Goal: Use online tool/utility: Use online tool/utility

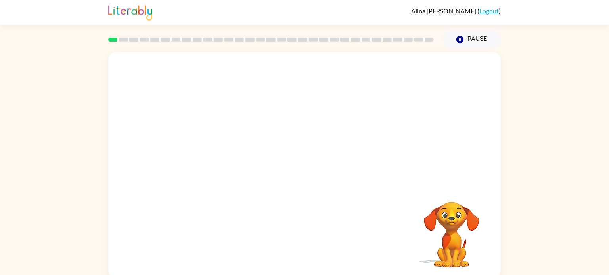
click at [212, 150] on video "Your browser must support playing .mp4 files to use Literably. Please try using…" at bounding box center [304, 118] width 392 height 133
click at [306, 176] on icon "button" at bounding box center [305, 169] width 14 height 14
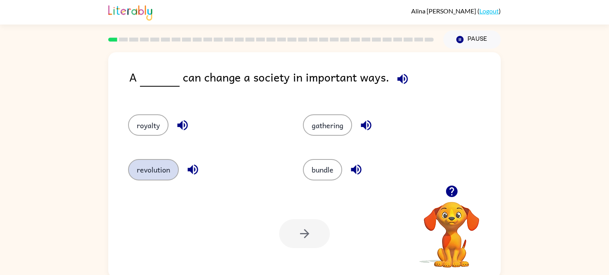
click at [147, 165] on button "revolution" at bounding box center [153, 169] width 51 height 21
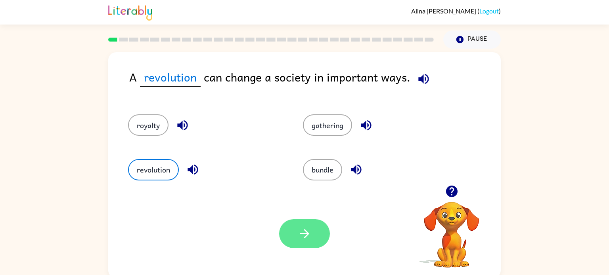
click at [298, 236] on icon "button" at bounding box center [305, 234] width 14 height 14
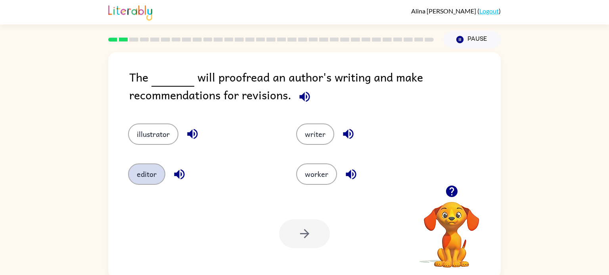
click at [140, 181] on button "editor" at bounding box center [146, 174] width 37 height 21
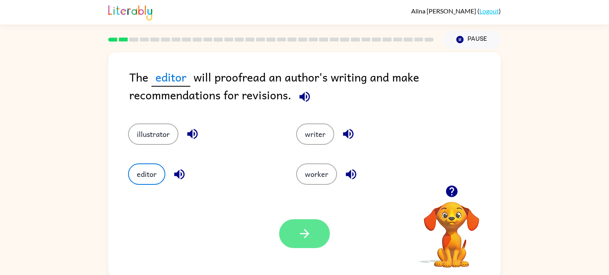
click at [307, 239] on icon "button" at bounding box center [305, 234] width 14 height 14
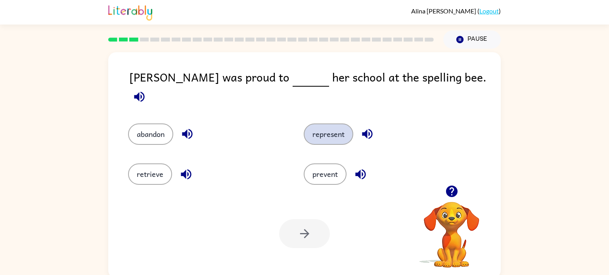
click at [321, 125] on button "represent" at bounding box center [329, 134] width 50 height 21
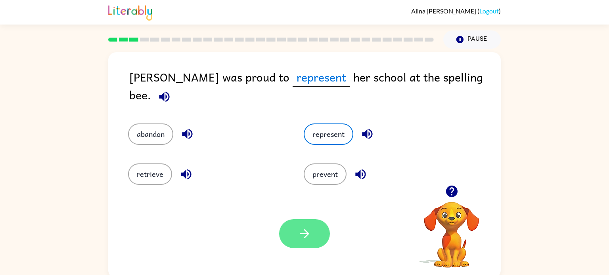
click at [298, 226] on button "button" at bounding box center [304, 234] width 51 height 29
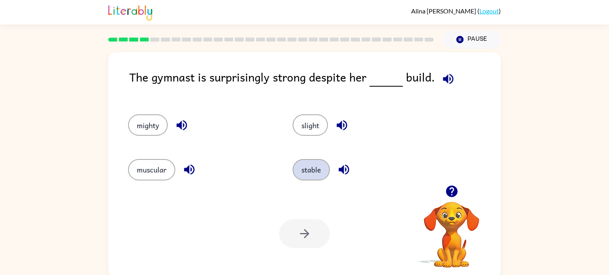
click at [304, 169] on button "stable" at bounding box center [310, 169] width 37 height 21
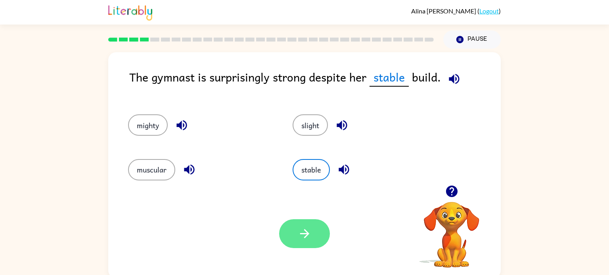
click at [312, 235] on button "button" at bounding box center [304, 234] width 51 height 29
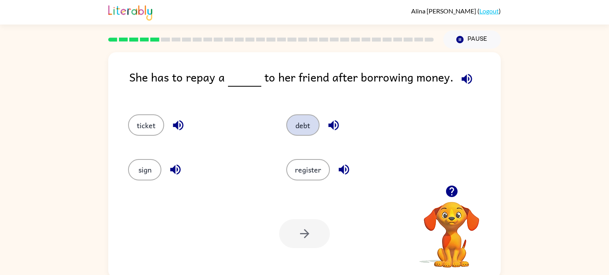
click at [300, 122] on button "debt" at bounding box center [302, 125] width 33 height 21
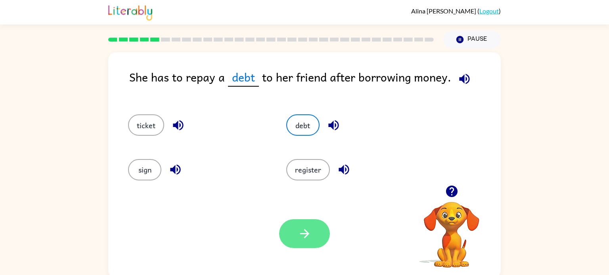
click at [294, 239] on button "button" at bounding box center [304, 234] width 51 height 29
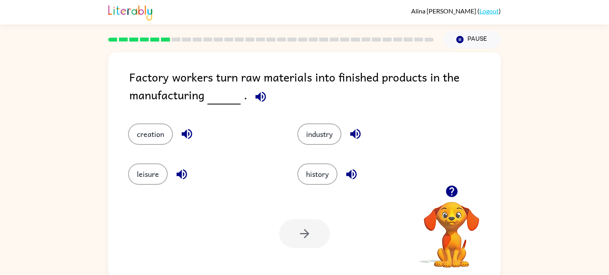
click at [303, 122] on div "industry" at bounding box center [366, 129] width 169 height 40
click at [303, 124] on div "industry" at bounding box center [372, 134] width 151 height 21
click at [306, 125] on button "industry" at bounding box center [319, 134] width 44 height 21
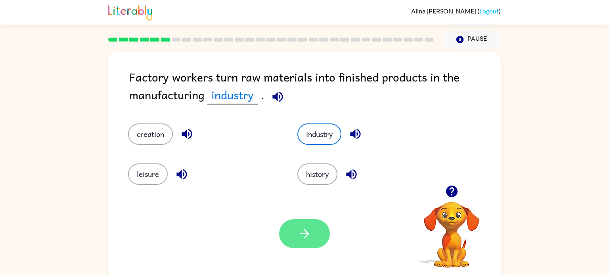
click at [305, 238] on icon "button" at bounding box center [305, 234] width 14 height 14
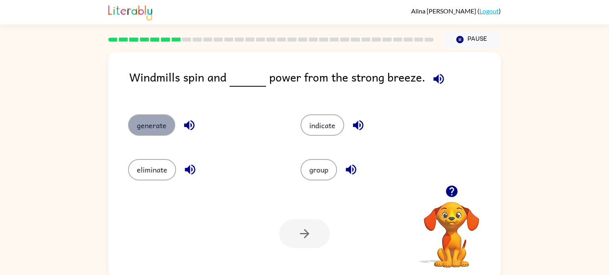
click at [152, 121] on button "generate" at bounding box center [151, 125] width 47 height 21
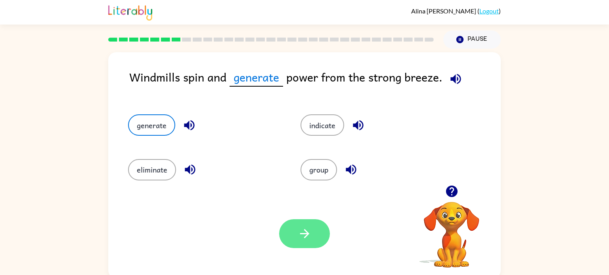
click at [294, 230] on button "button" at bounding box center [304, 234] width 51 height 29
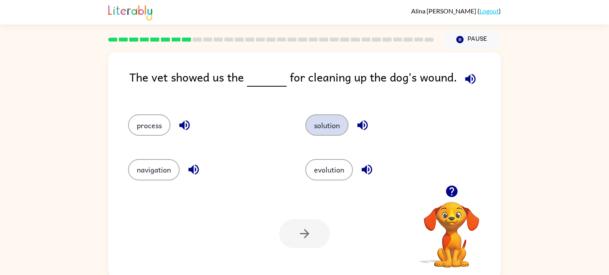
click at [313, 123] on button "solution" at bounding box center [326, 125] width 43 height 21
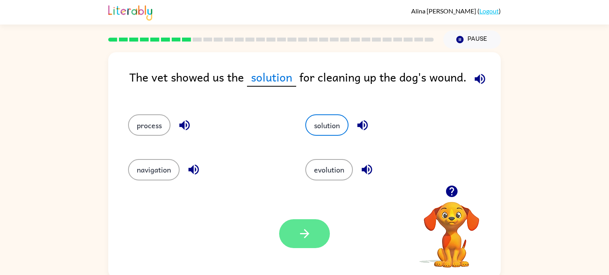
click at [289, 242] on button "button" at bounding box center [304, 234] width 51 height 29
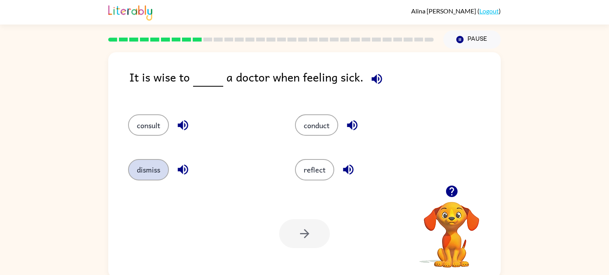
click at [153, 173] on button "dismiss" at bounding box center [148, 169] width 41 height 21
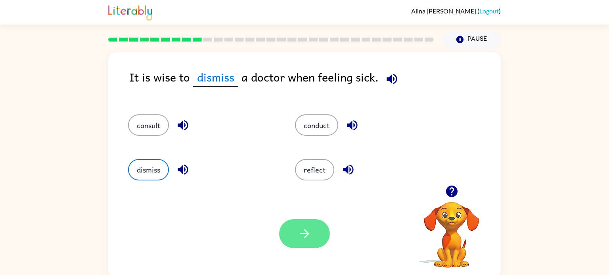
click at [283, 233] on button "button" at bounding box center [304, 234] width 51 height 29
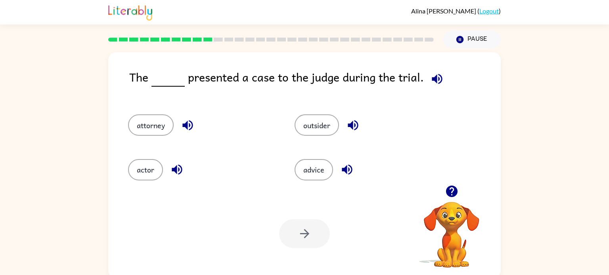
click at [451, 193] on icon "button" at bounding box center [450, 191] width 11 height 11
click at [138, 164] on button "actor" at bounding box center [145, 169] width 35 height 21
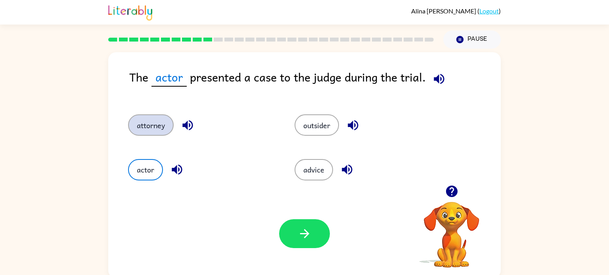
click at [150, 120] on button "attorney" at bounding box center [151, 125] width 46 height 21
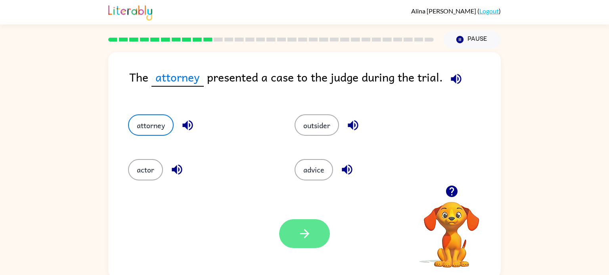
click at [293, 243] on button "button" at bounding box center [304, 234] width 51 height 29
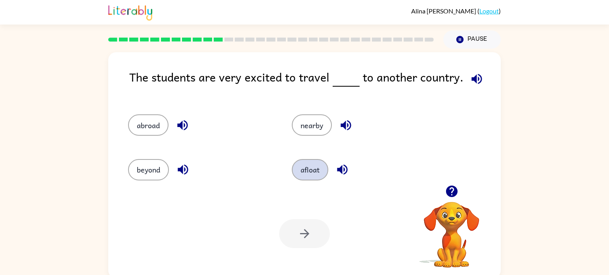
click at [305, 171] on button "afloat" at bounding box center [310, 169] width 36 height 21
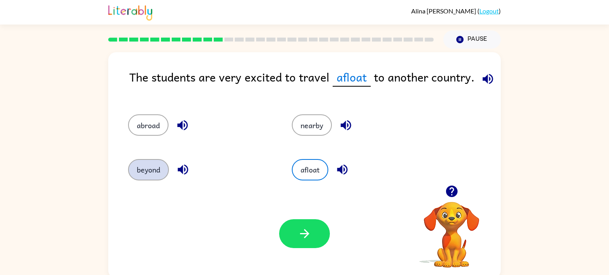
click at [141, 179] on button "beyond" at bounding box center [148, 169] width 41 height 21
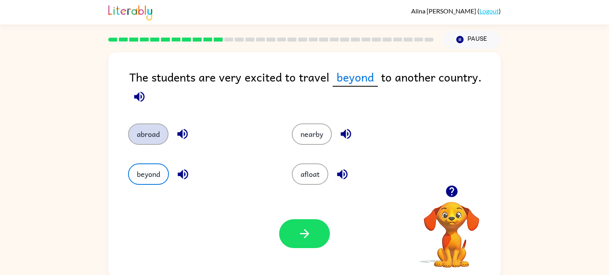
click at [135, 133] on button "abroad" at bounding box center [148, 134] width 40 height 21
click at [140, 173] on button "beyond" at bounding box center [148, 174] width 41 height 21
click at [320, 140] on button "nearby" at bounding box center [312, 134] width 40 height 21
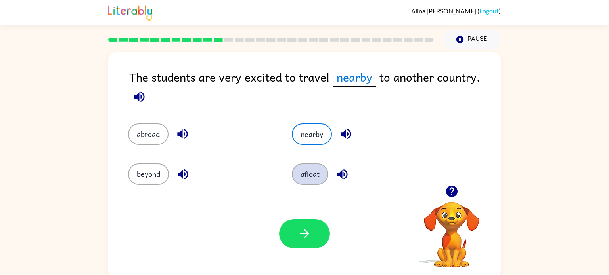
click at [308, 177] on button "afloat" at bounding box center [310, 174] width 36 height 21
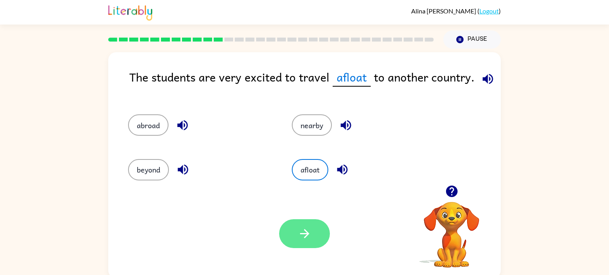
click at [309, 246] on button "button" at bounding box center [304, 234] width 51 height 29
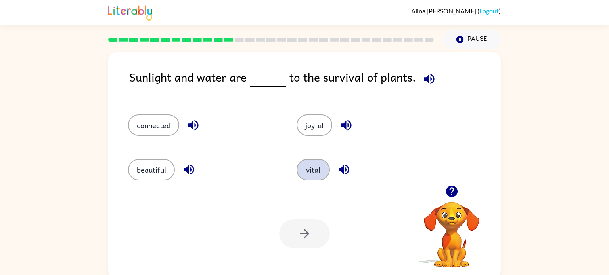
click at [315, 173] on button "vital" at bounding box center [312, 169] width 33 height 21
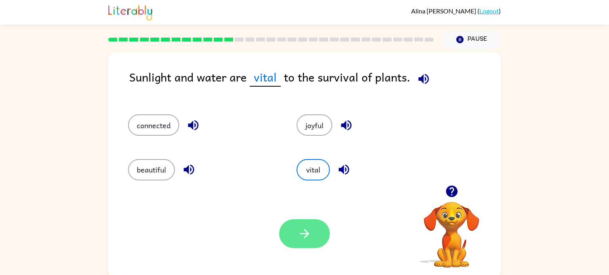
click at [308, 235] on icon "button" at bounding box center [304, 233] width 9 height 9
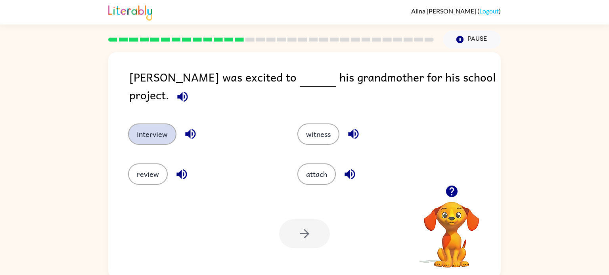
click at [162, 124] on button "interview" at bounding box center [152, 134] width 48 height 21
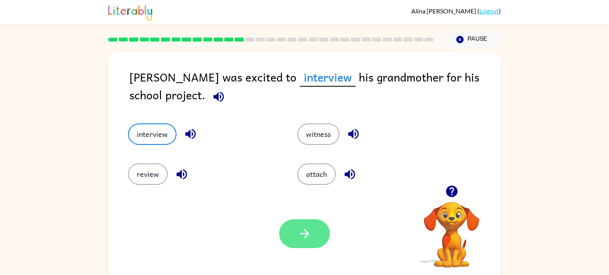
click at [305, 234] on icon "button" at bounding box center [304, 233] width 9 height 9
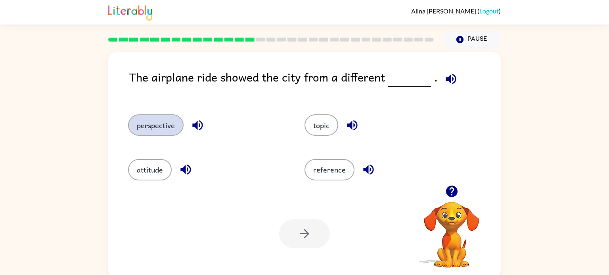
click at [167, 123] on button "perspective" at bounding box center [155, 125] width 55 height 21
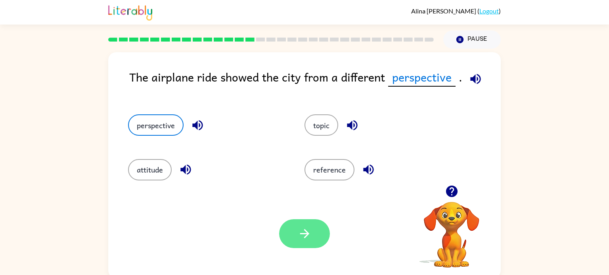
click at [305, 233] on icon "button" at bounding box center [305, 234] width 14 height 14
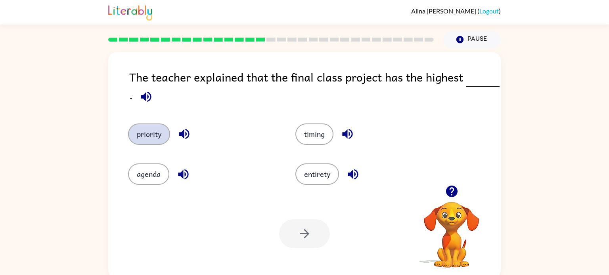
click at [147, 138] on button "priority" at bounding box center [149, 134] width 42 height 21
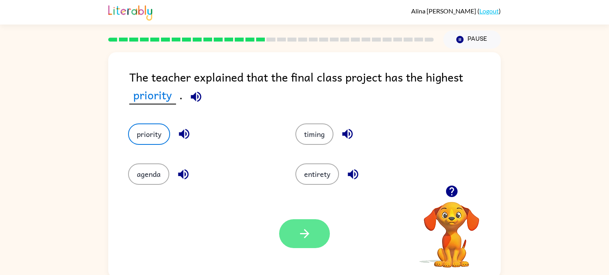
click at [302, 243] on button "button" at bounding box center [304, 234] width 51 height 29
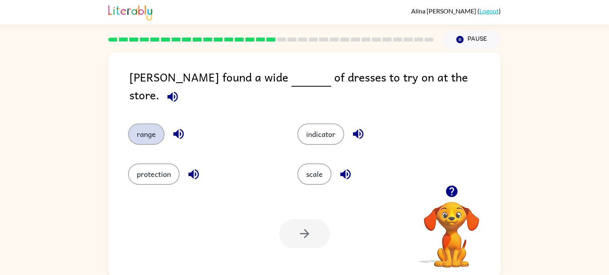
click at [142, 134] on button "range" at bounding box center [146, 134] width 36 height 21
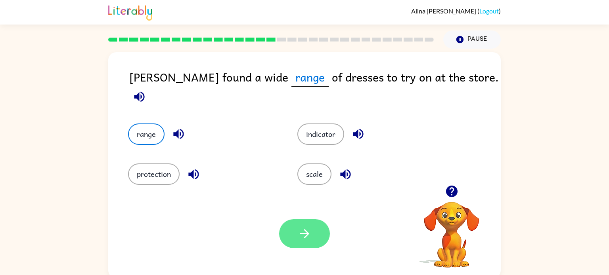
click at [312, 235] on button "button" at bounding box center [304, 234] width 51 height 29
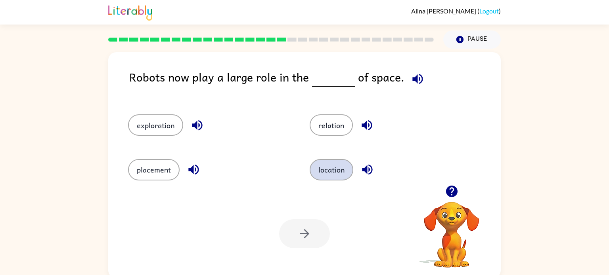
click at [333, 164] on button "location" at bounding box center [332, 169] width 44 height 21
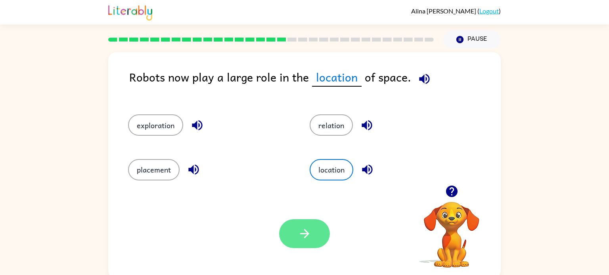
click at [293, 236] on button "button" at bounding box center [304, 234] width 51 height 29
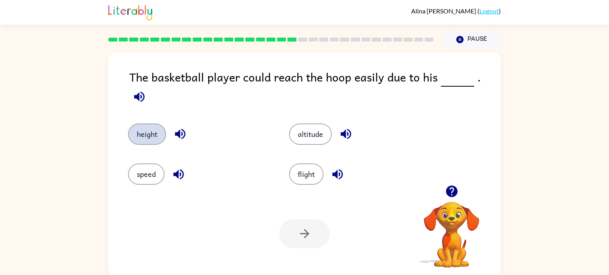
click at [128, 127] on button "height" at bounding box center [147, 134] width 38 height 21
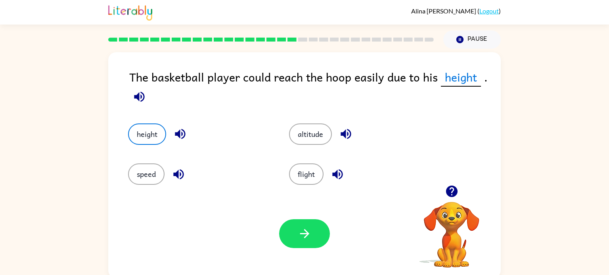
click at [327, 248] on div "Your browser must support playing .mp4 files to use Literably. Please try using…" at bounding box center [304, 233] width 392 height 89
click at [313, 231] on button "button" at bounding box center [304, 234] width 51 height 29
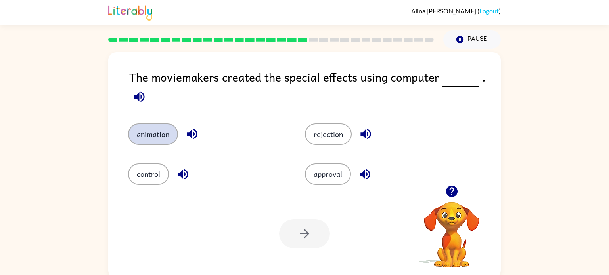
click at [147, 126] on button "animation" at bounding box center [153, 134] width 50 height 21
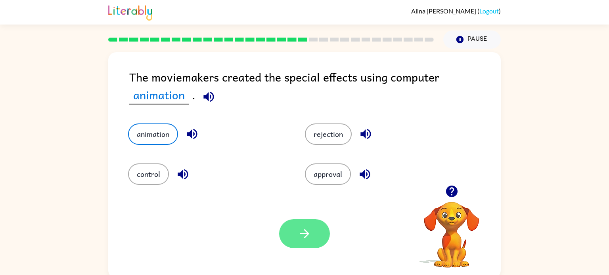
click at [313, 231] on button "button" at bounding box center [304, 234] width 51 height 29
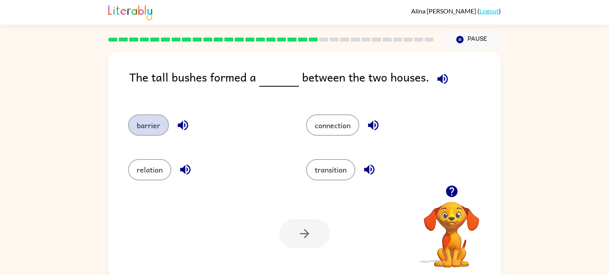
click at [138, 119] on button "barrier" at bounding box center [148, 125] width 41 height 21
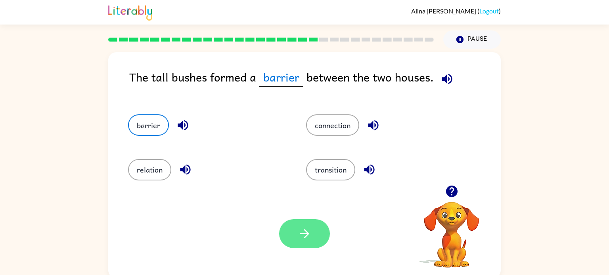
click at [307, 234] on icon "button" at bounding box center [304, 233] width 9 height 9
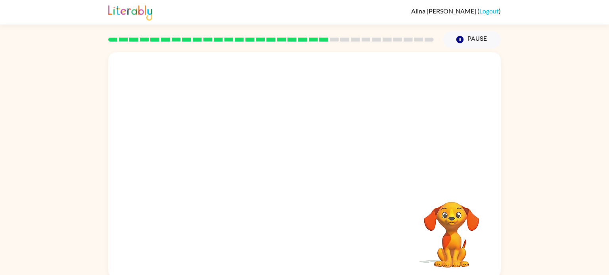
click at [235, 162] on video "Your browser must support playing .mp4 files to use Literably. Please try using…" at bounding box center [304, 118] width 392 height 133
click at [224, 163] on video "Your browser must support playing .mp4 files to use Literably. Please try using…" at bounding box center [304, 118] width 392 height 133
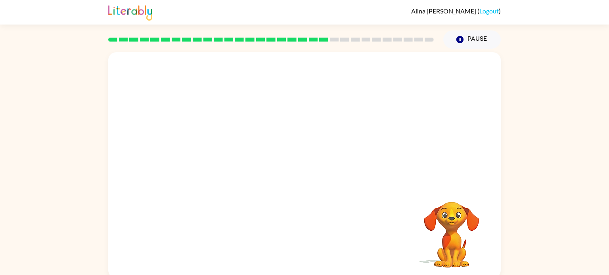
click at [229, 160] on video "Your browser must support playing .mp4 files to use Literably. Please try using…" at bounding box center [304, 118] width 392 height 133
drag, startPoint x: 229, startPoint y: 161, endPoint x: 461, endPoint y: 214, distance: 237.6
click at [461, 214] on div "Your browser must support playing .mp4 files to use Literably. Please try using…" at bounding box center [304, 165] width 392 height 226
click at [302, 172] on div at bounding box center [304, 169] width 51 height 29
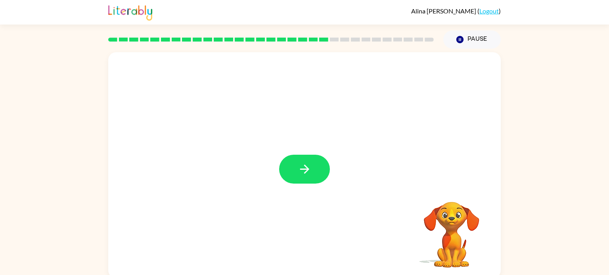
click at [302, 172] on icon "button" at bounding box center [305, 169] width 14 height 14
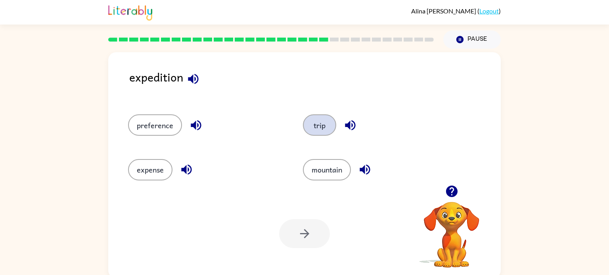
click at [309, 134] on button "trip" at bounding box center [319, 125] width 33 height 21
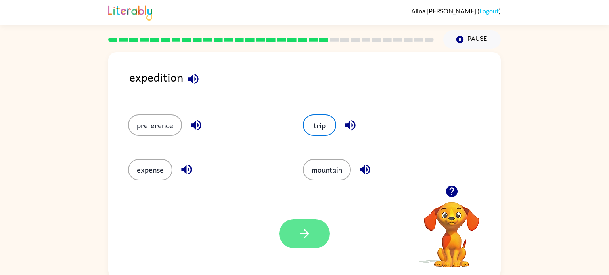
click at [317, 239] on button "button" at bounding box center [304, 234] width 51 height 29
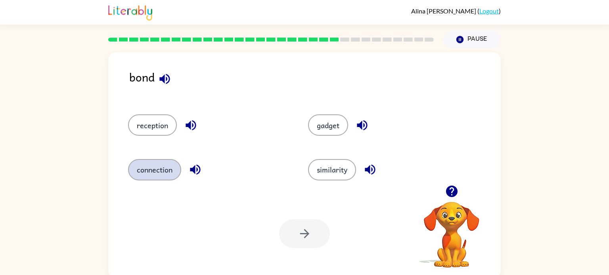
click at [162, 159] on button "connection" at bounding box center [154, 169] width 53 height 21
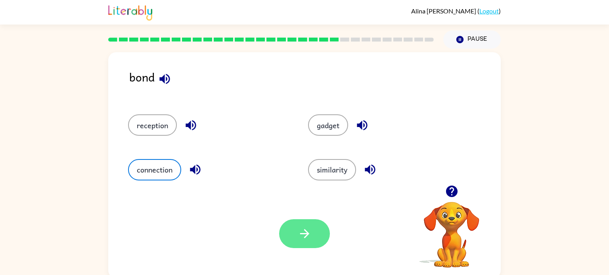
click at [316, 234] on button "button" at bounding box center [304, 234] width 51 height 29
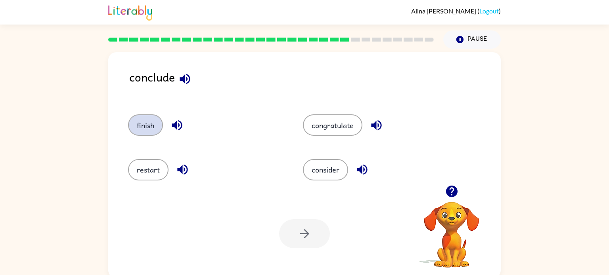
click at [141, 123] on button "finish" at bounding box center [145, 125] width 35 height 21
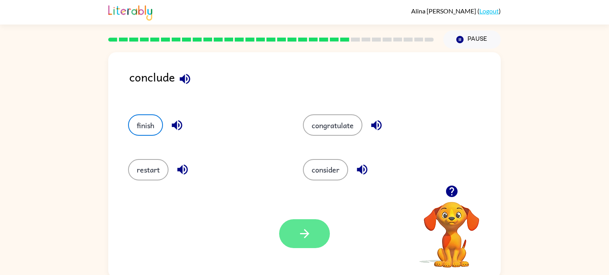
click at [302, 247] on button "button" at bounding box center [304, 234] width 51 height 29
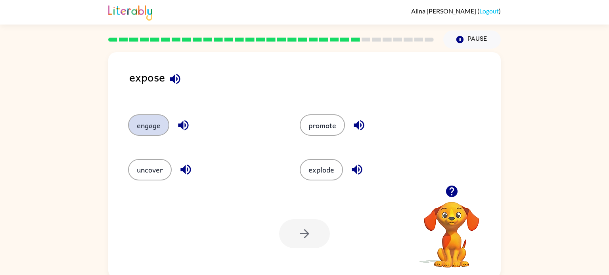
click at [157, 120] on button "engage" at bounding box center [148, 125] width 41 height 21
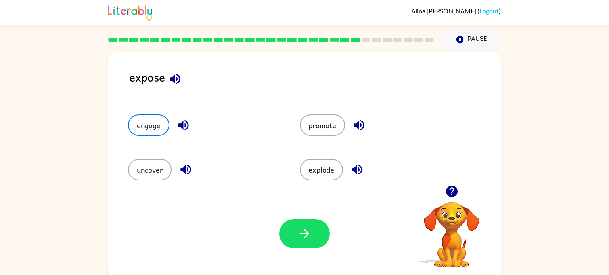
click at [318, 254] on div "Your browser must support playing .mp4 files to use Literably. Please try using…" at bounding box center [304, 233] width 392 height 89
click at [302, 232] on icon "button" at bounding box center [305, 234] width 14 height 14
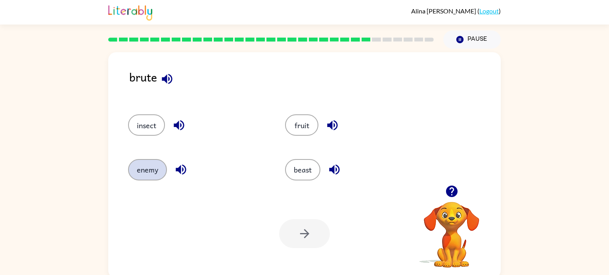
click at [159, 166] on button "enemy" at bounding box center [147, 169] width 39 height 21
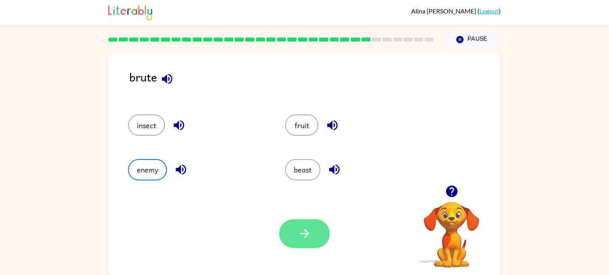
click at [308, 234] on icon "button" at bounding box center [304, 233] width 9 height 9
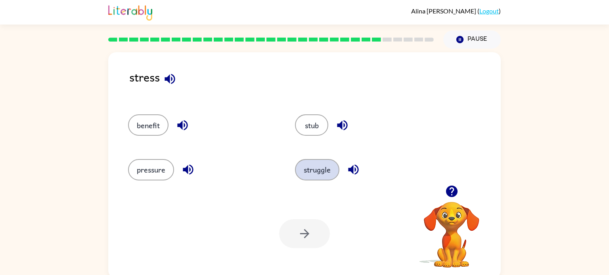
click at [312, 176] on button "struggle" at bounding box center [317, 169] width 44 height 21
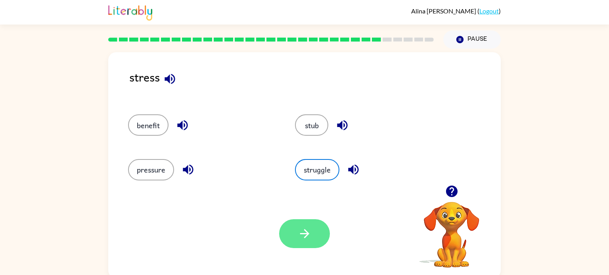
click at [310, 235] on icon "button" at bounding box center [305, 234] width 14 height 14
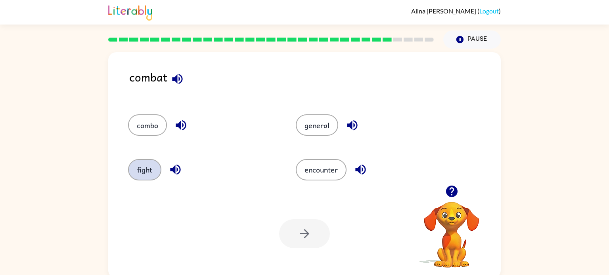
click at [140, 171] on button "fight" at bounding box center [144, 169] width 33 height 21
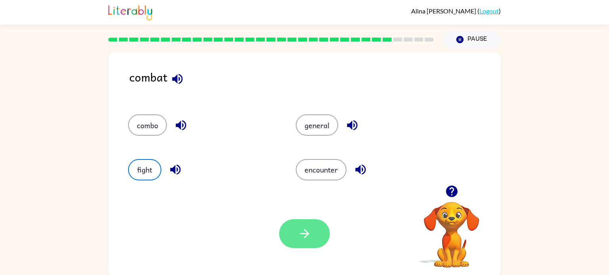
click at [311, 227] on button "button" at bounding box center [304, 234] width 51 height 29
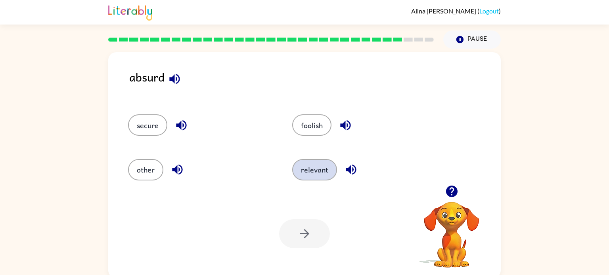
click at [303, 173] on button "relevant" at bounding box center [314, 169] width 45 height 21
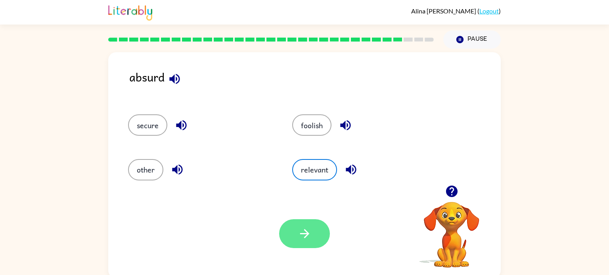
click at [299, 243] on button "button" at bounding box center [304, 234] width 51 height 29
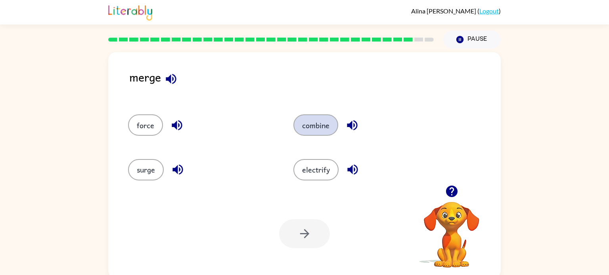
click at [321, 125] on button "combine" at bounding box center [315, 125] width 45 height 21
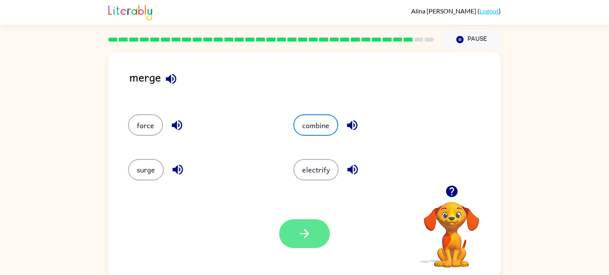
click at [310, 238] on icon "button" at bounding box center [305, 234] width 14 height 14
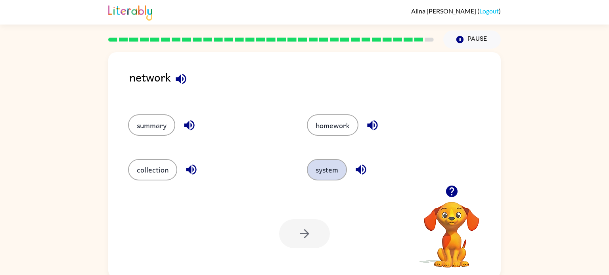
click at [331, 172] on button "system" at bounding box center [327, 169] width 40 height 21
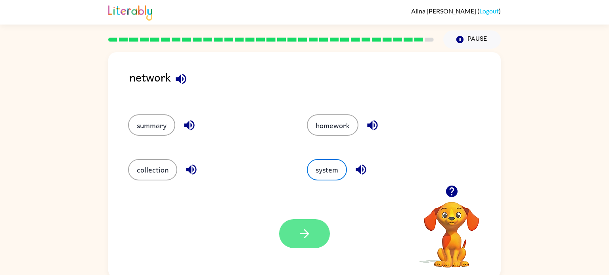
click at [310, 245] on button "button" at bounding box center [304, 234] width 51 height 29
